Goal: Book appointment/travel/reservation

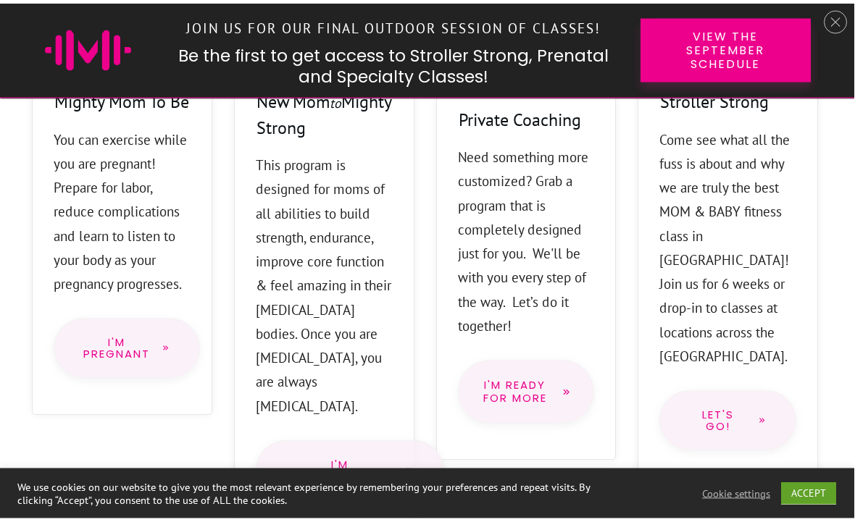
scroll to position [1438, 7]
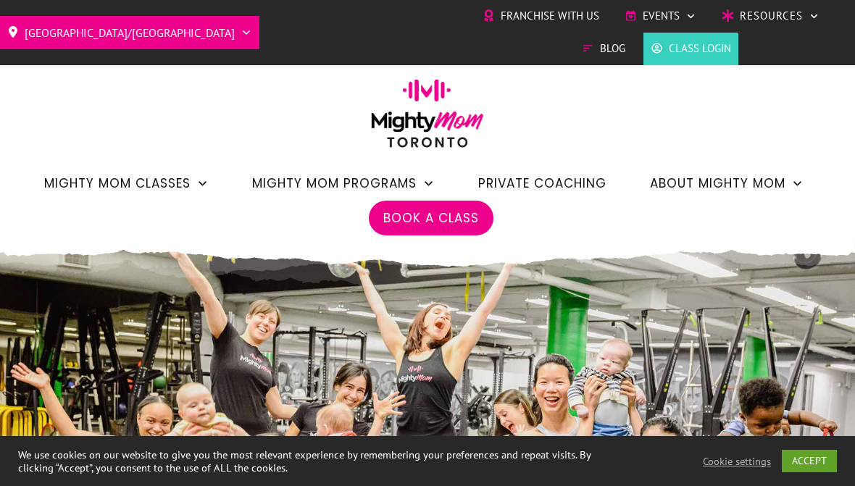
scroll to position [33, 0]
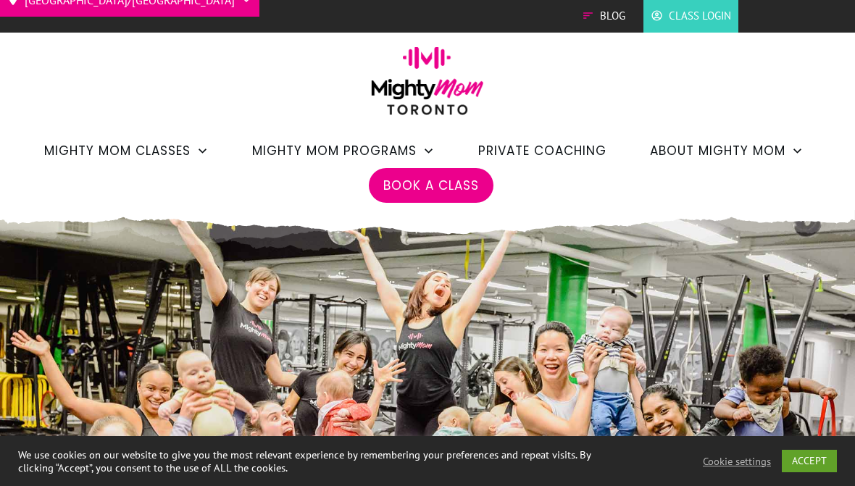
click at [799, 154] on icon at bounding box center [797, 151] width 12 height 12
click at [579, 144] on span "Private Coaching" at bounding box center [542, 150] width 128 height 25
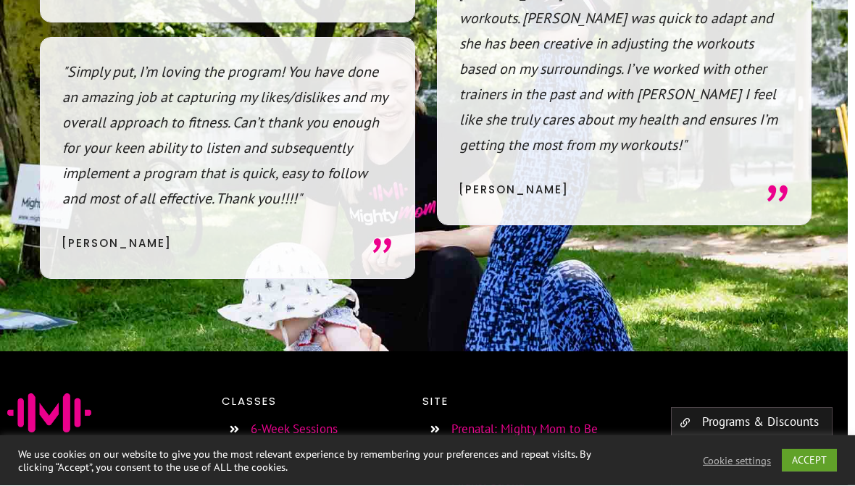
scroll to position [11290, 7]
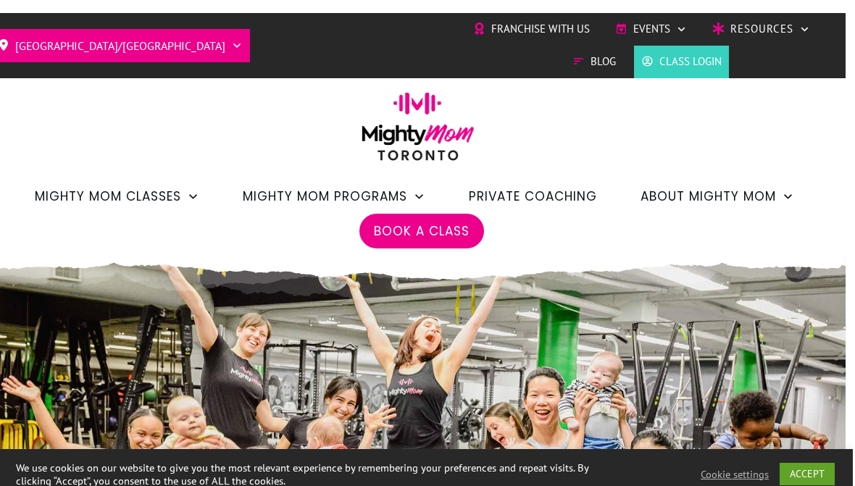
scroll to position [-7, 9]
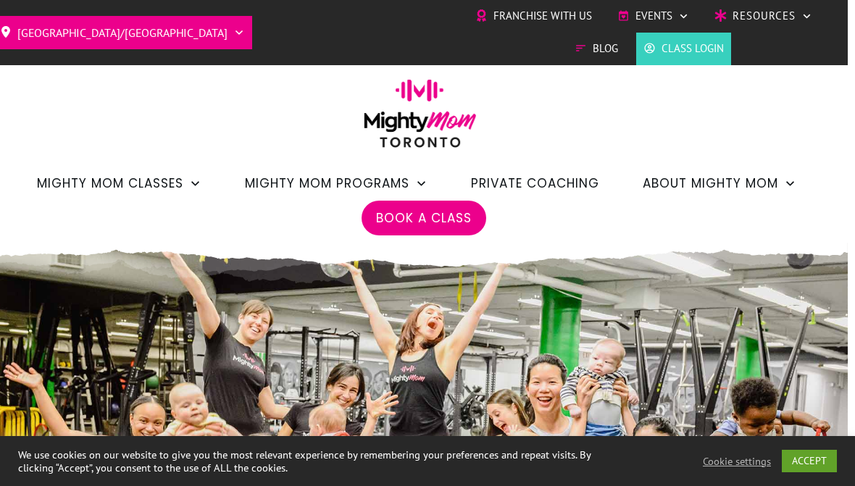
click at [54, 24] on span "[GEOGRAPHIC_DATA]/[GEOGRAPHIC_DATA]" at bounding box center [122, 32] width 210 height 23
click at [219, 198] on ul "Mighty Mom Classes Stroller Strong Classes Demo Classes Drop-In Classes Communi…" at bounding box center [420, 201] width 855 height 70
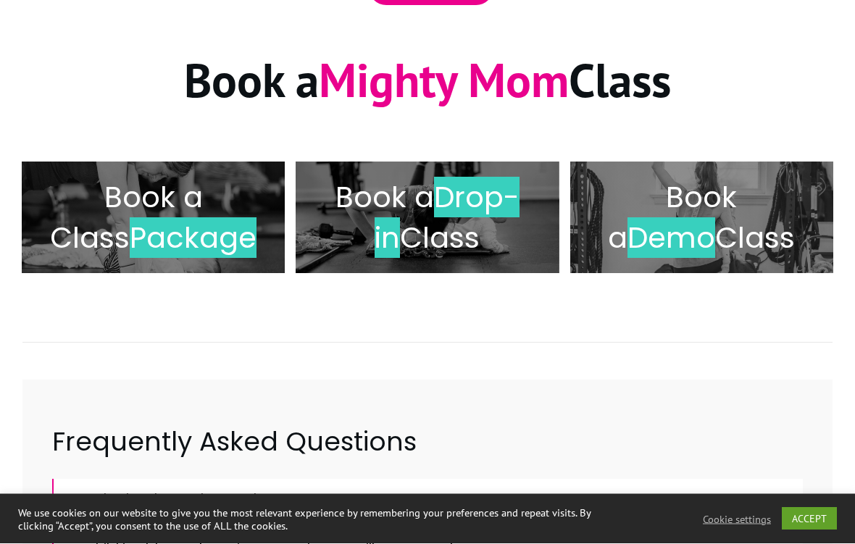
scroll to position [231, 0]
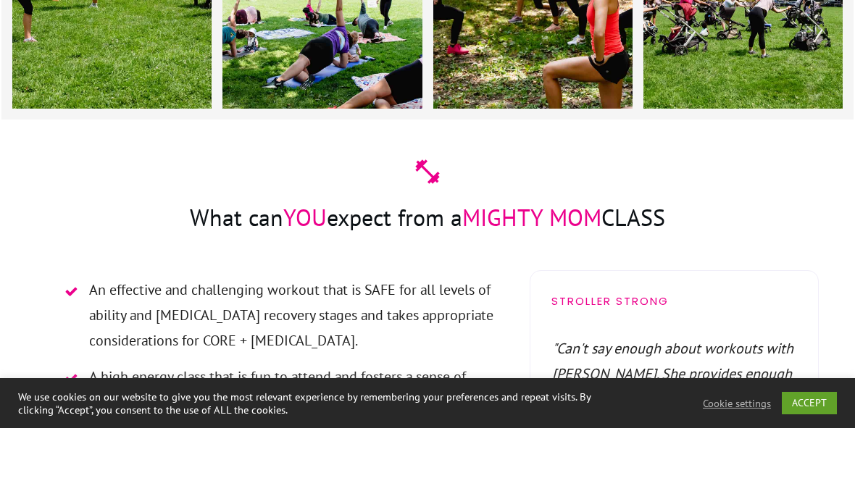
scroll to position [3547, 0]
